Goal: Check status: Check status

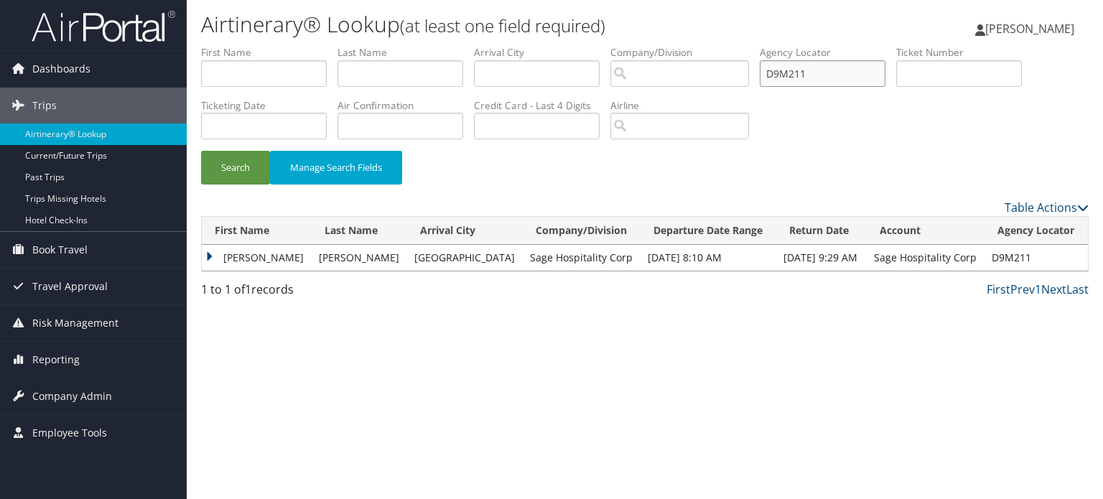
click at [792, 75] on input "D9M211" at bounding box center [823, 73] width 126 height 27
paste input "PCHF"
type input "D9PCHF"
click at [246, 160] on button "Search" at bounding box center [235, 168] width 69 height 34
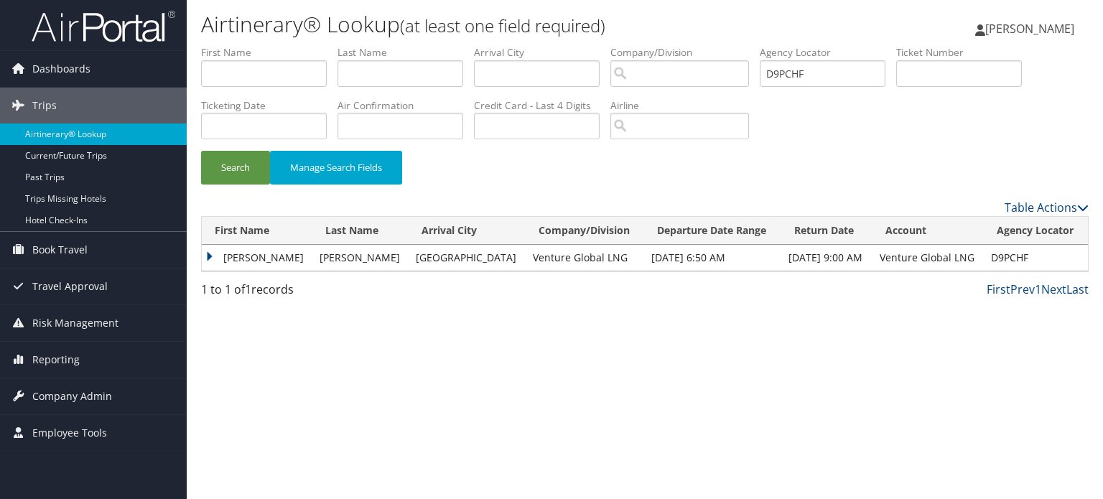
click at [221, 261] on td "[PERSON_NAME]" at bounding box center [257, 258] width 111 height 26
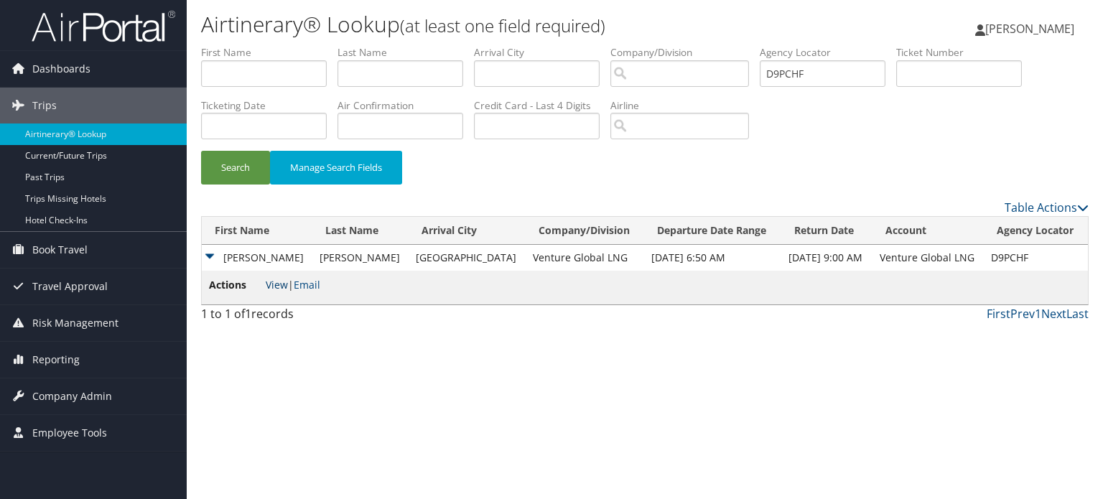
click at [270, 287] on link "View" at bounding box center [277, 285] width 22 height 14
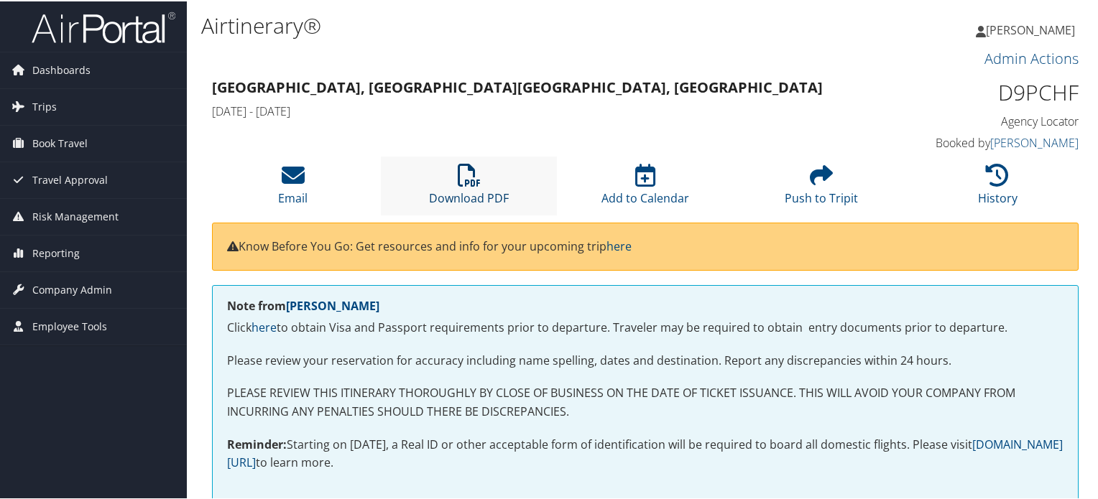
click at [471, 176] on icon at bounding box center [469, 173] width 23 height 23
